Goal: Navigation & Orientation: Find specific page/section

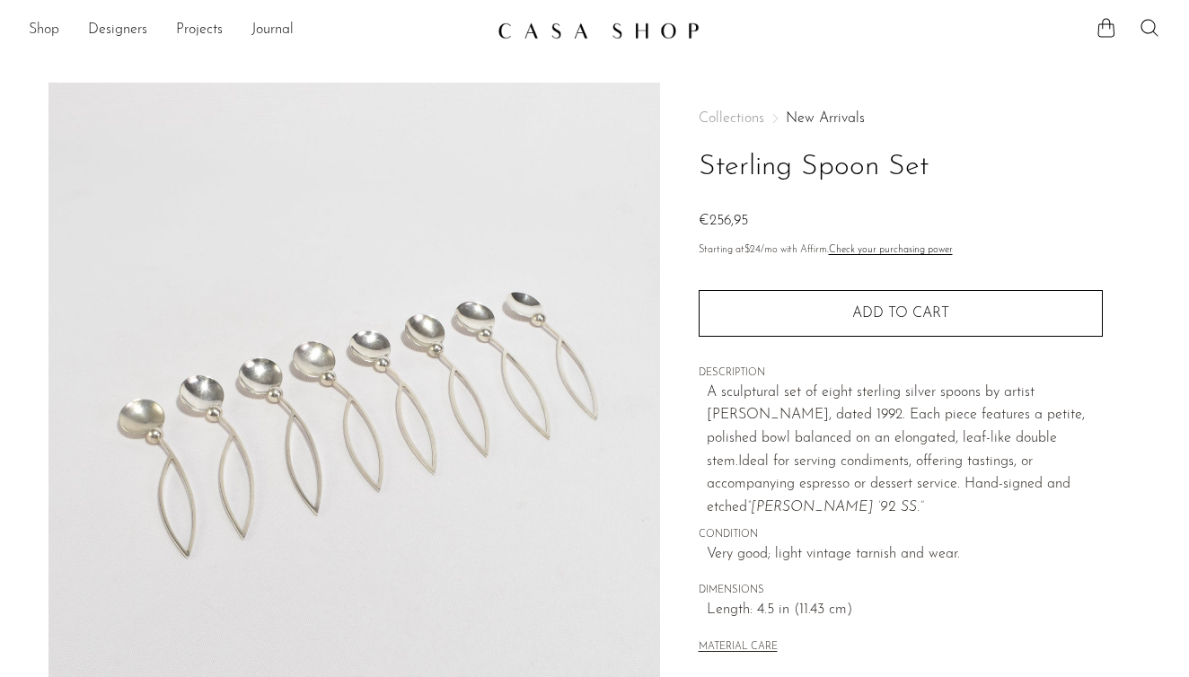
click at [41, 22] on link "Shop" at bounding box center [44, 30] width 31 height 23
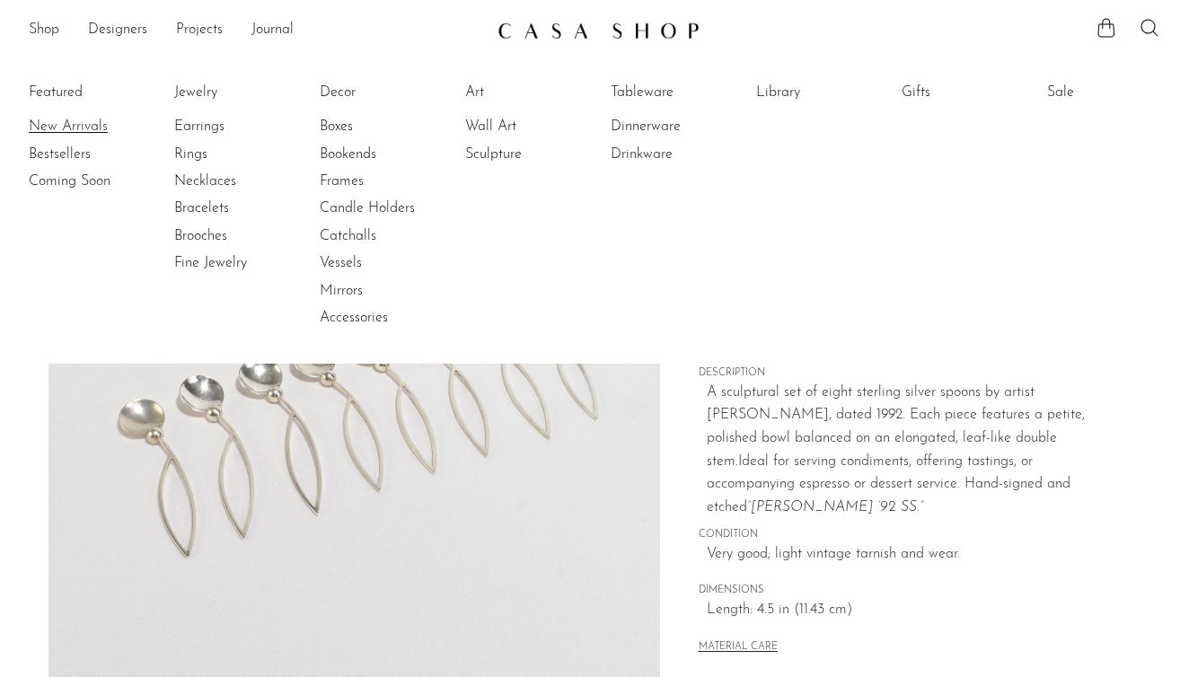
click at [51, 122] on link "New Arrivals" at bounding box center [96, 127] width 135 height 20
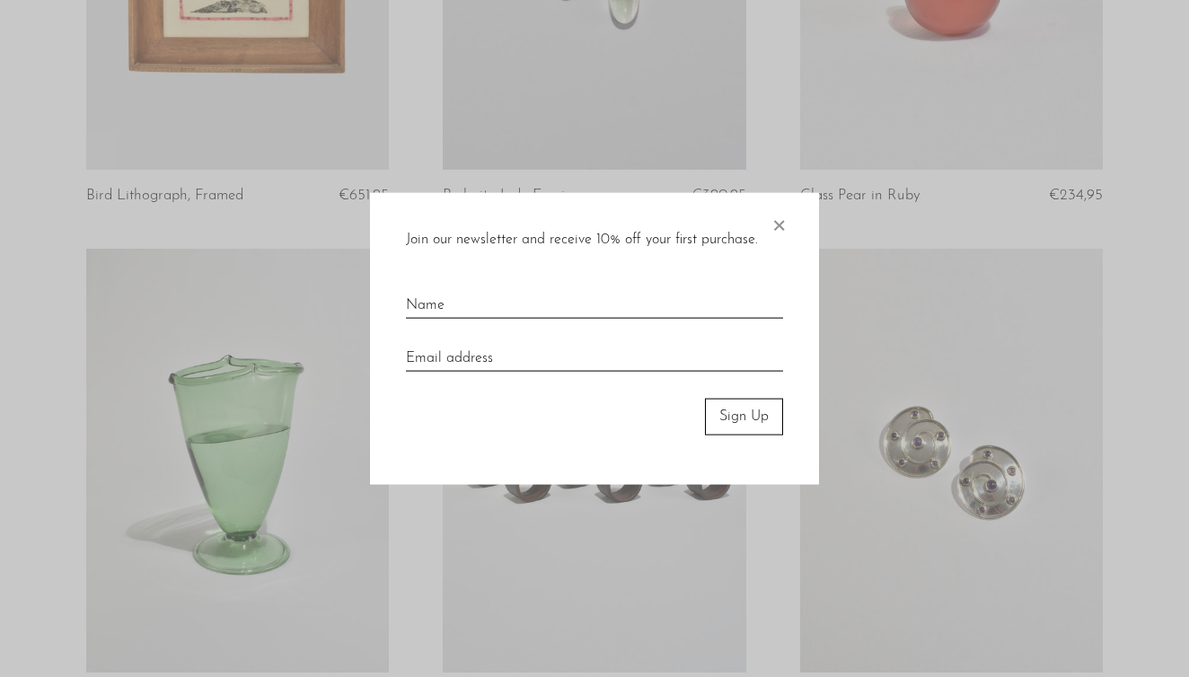
scroll to position [426, 0]
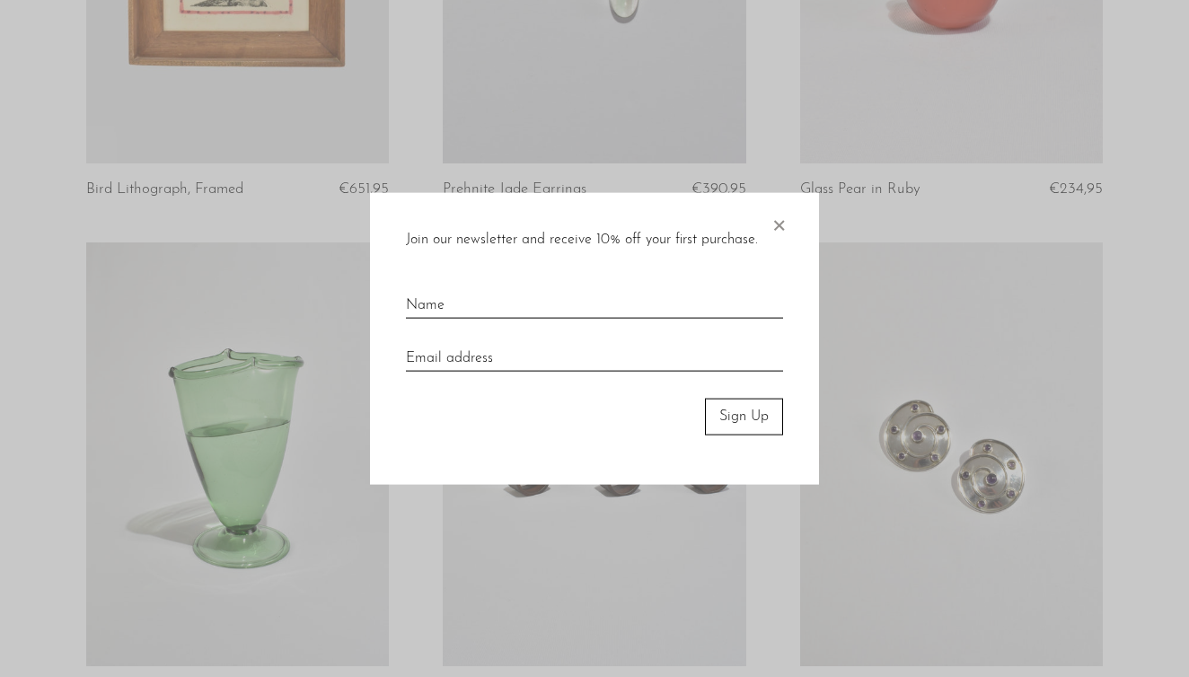
click at [782, 225] on span "×" at bounding box center [779, 221] width 18 height 57
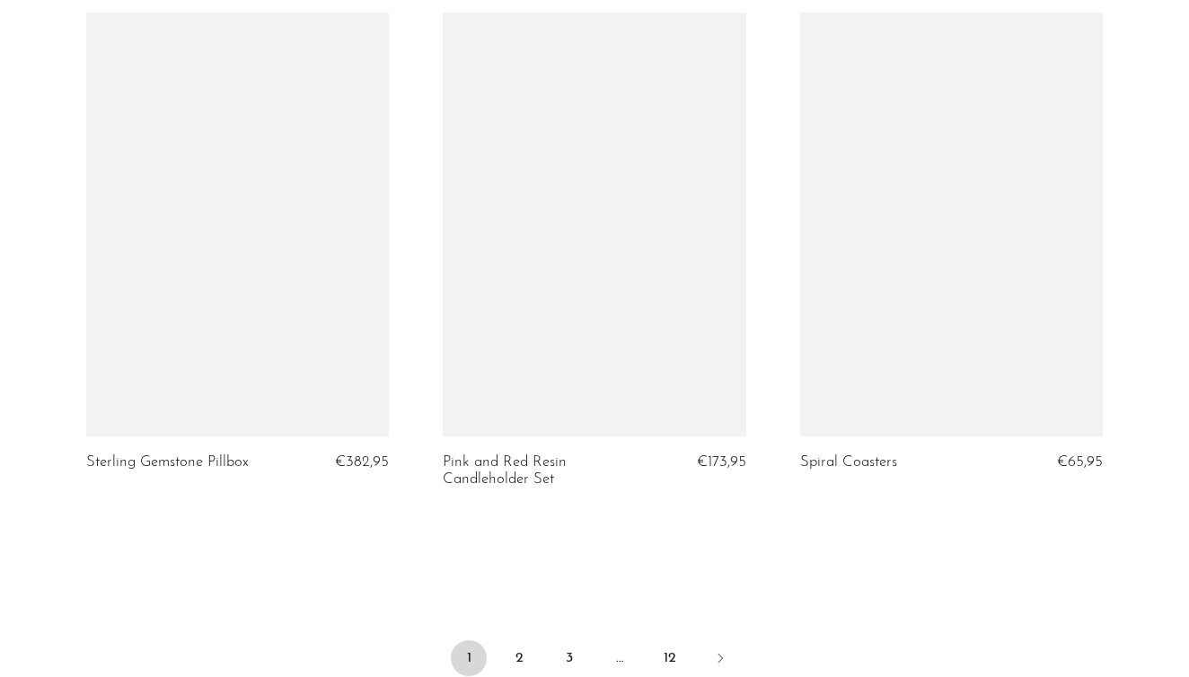
scroll to position [5782, 0]
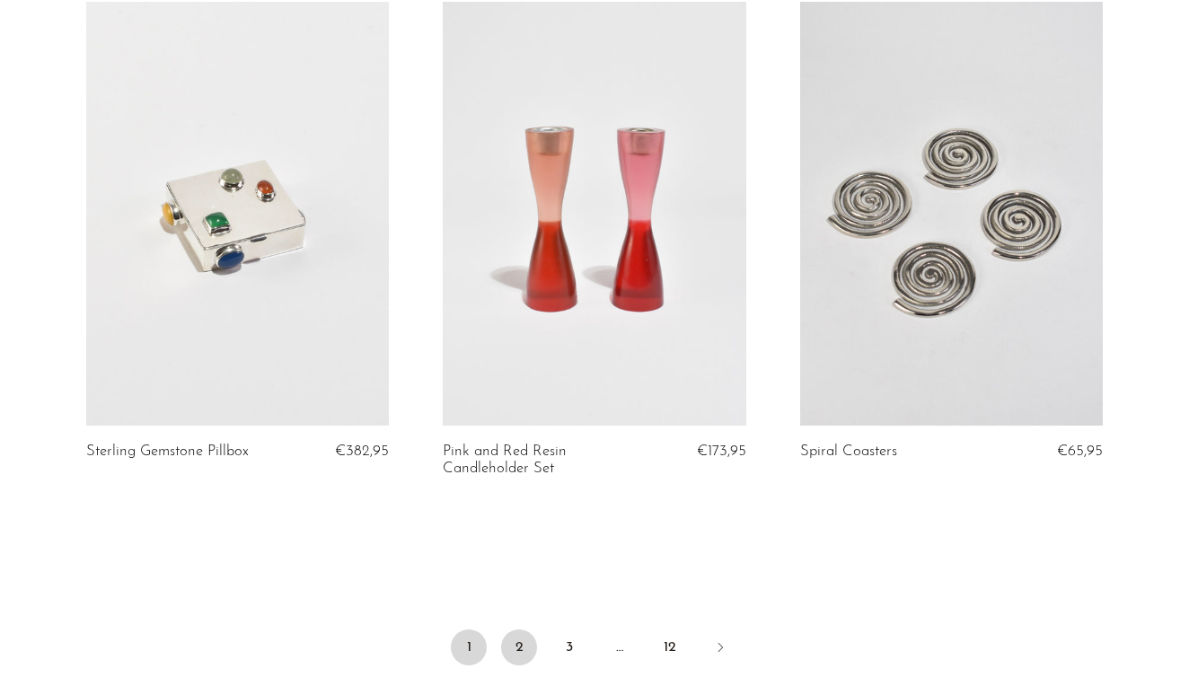
click at [524, 629] on link "2" at bounding box center [519, 647] width 36 height 36
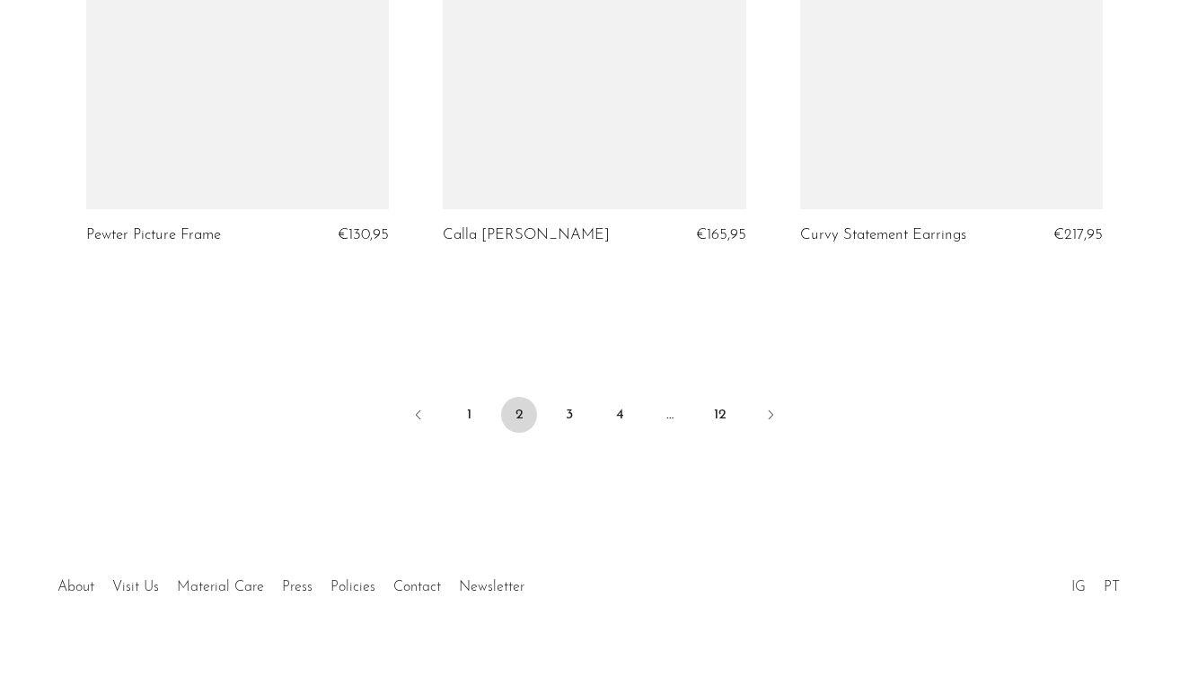
scroll to position [6002, 0]
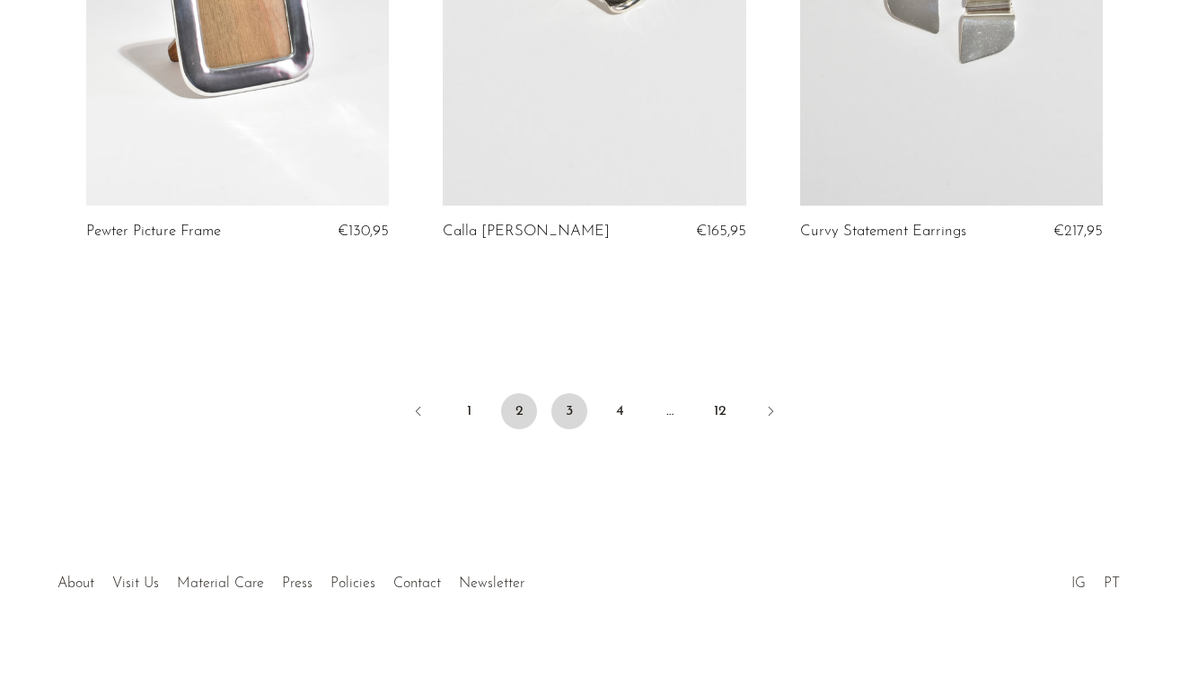
click at [568, 393] on link "3" at bounding box center [569, 411] width 36 height 36
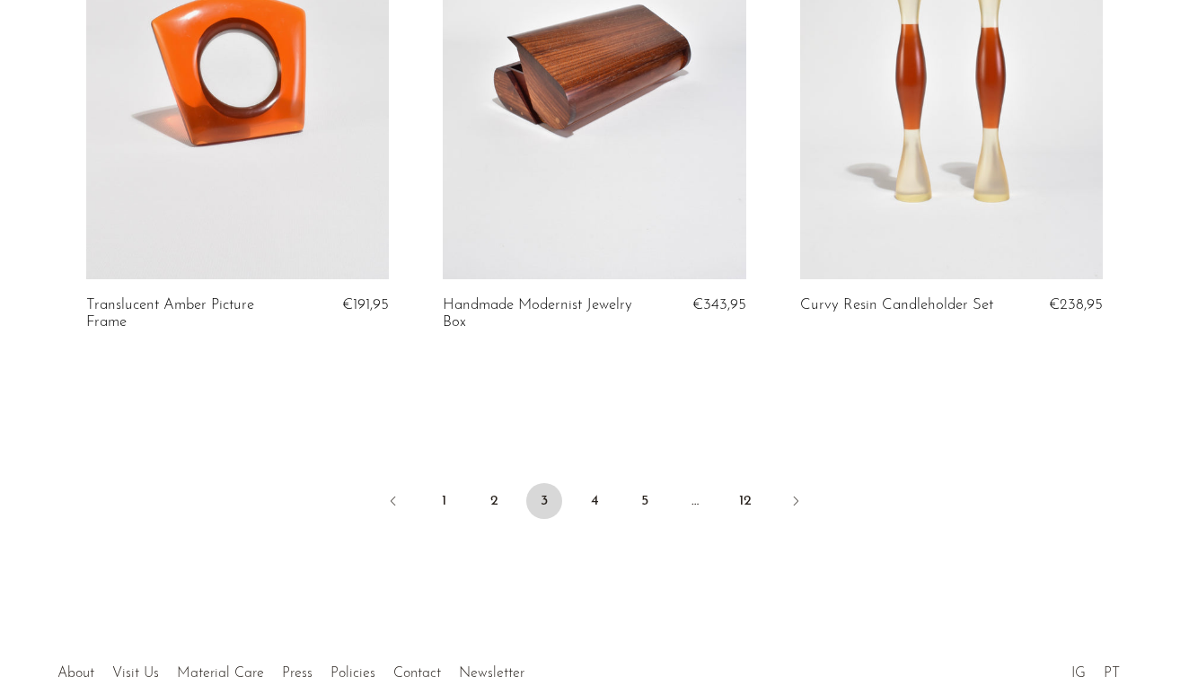
scroll to position [5963, 0]
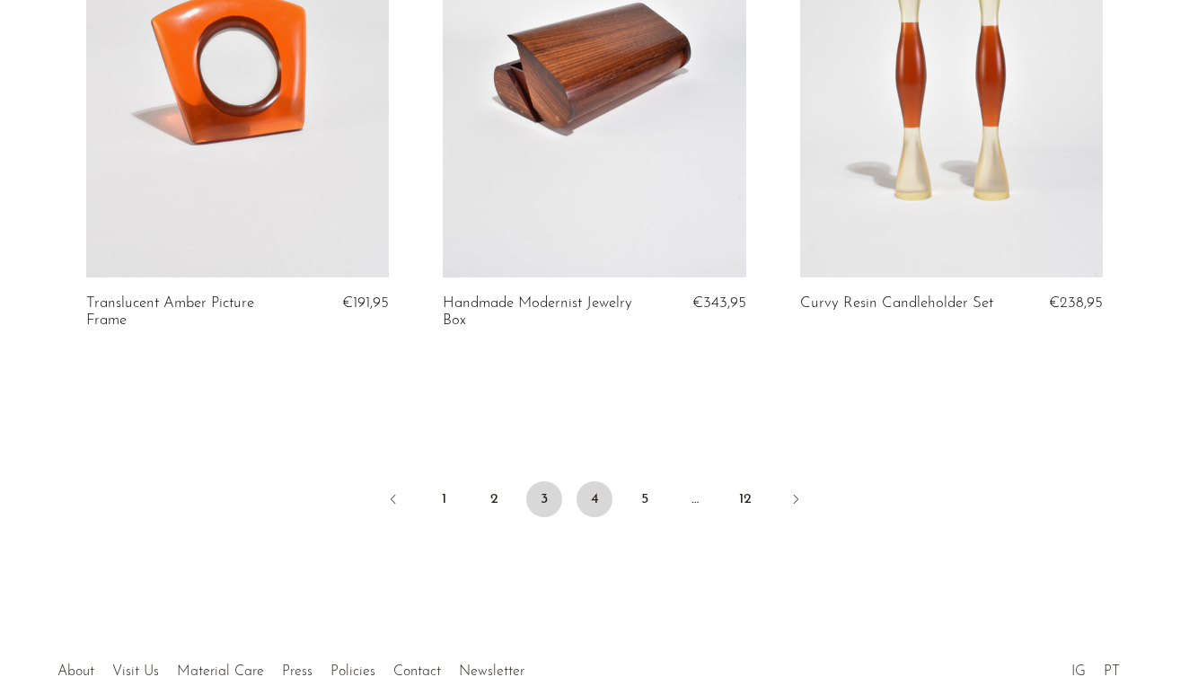
click at [592, 481] on link "4" at bounding box center [594, 499] width 36 height 36
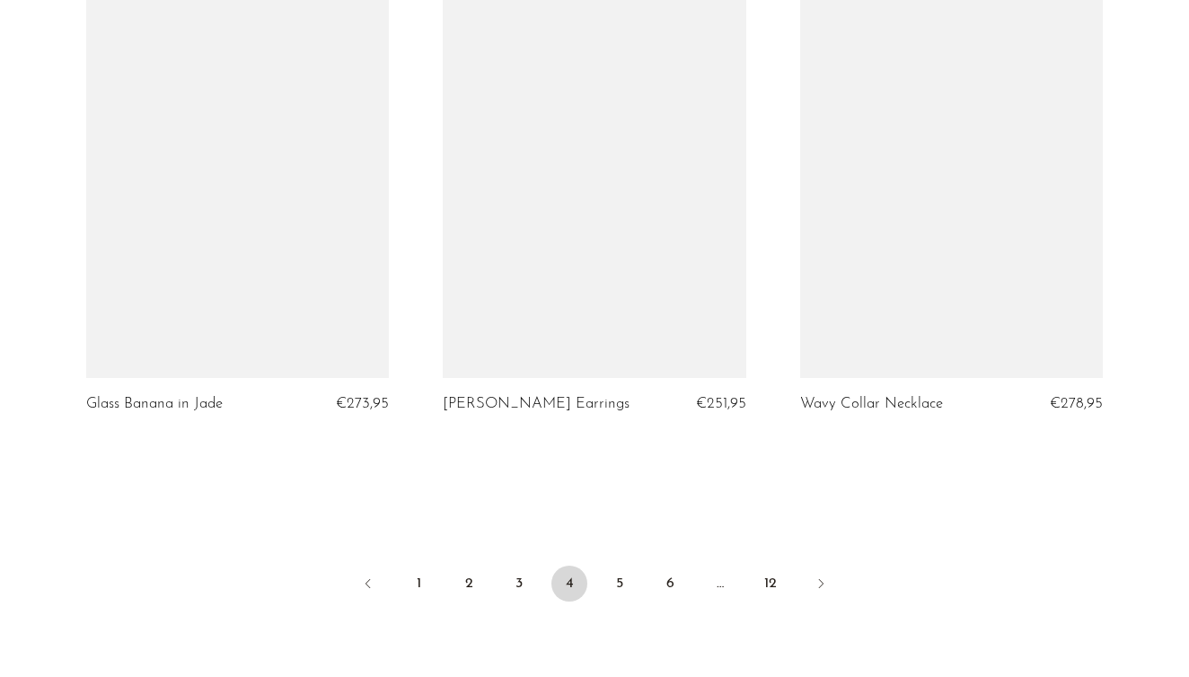
scroll to position [5874, 0]
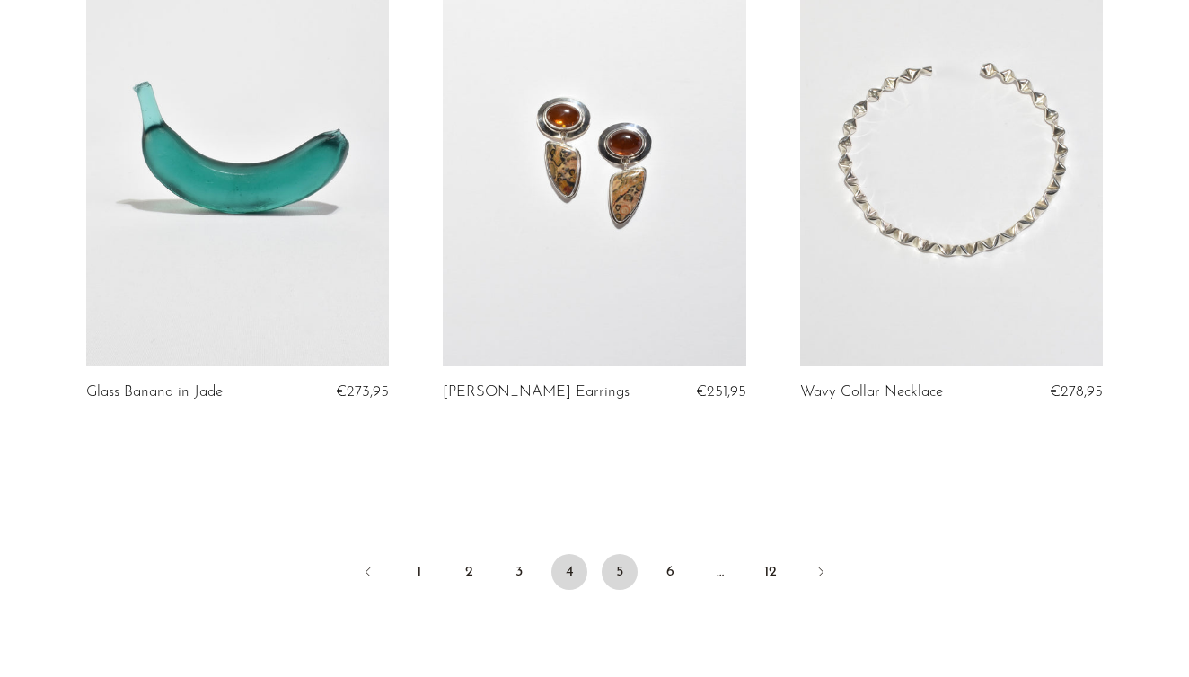
click at [624, 554] on link "5" at bounding box center [620, 572] width 36 height 36
